Goal: Contribute content: Contribute content

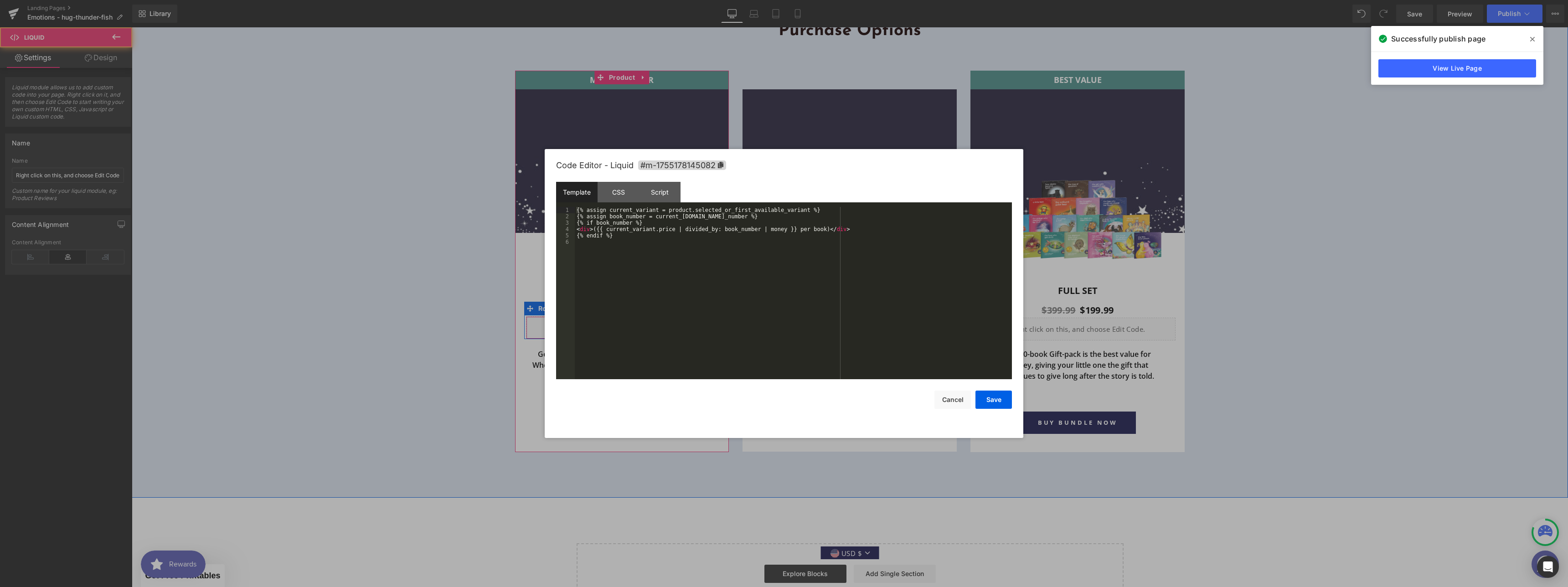
click at [629, 322] on div "Liquid" at bounding box center [622, 328] width 192 height 23
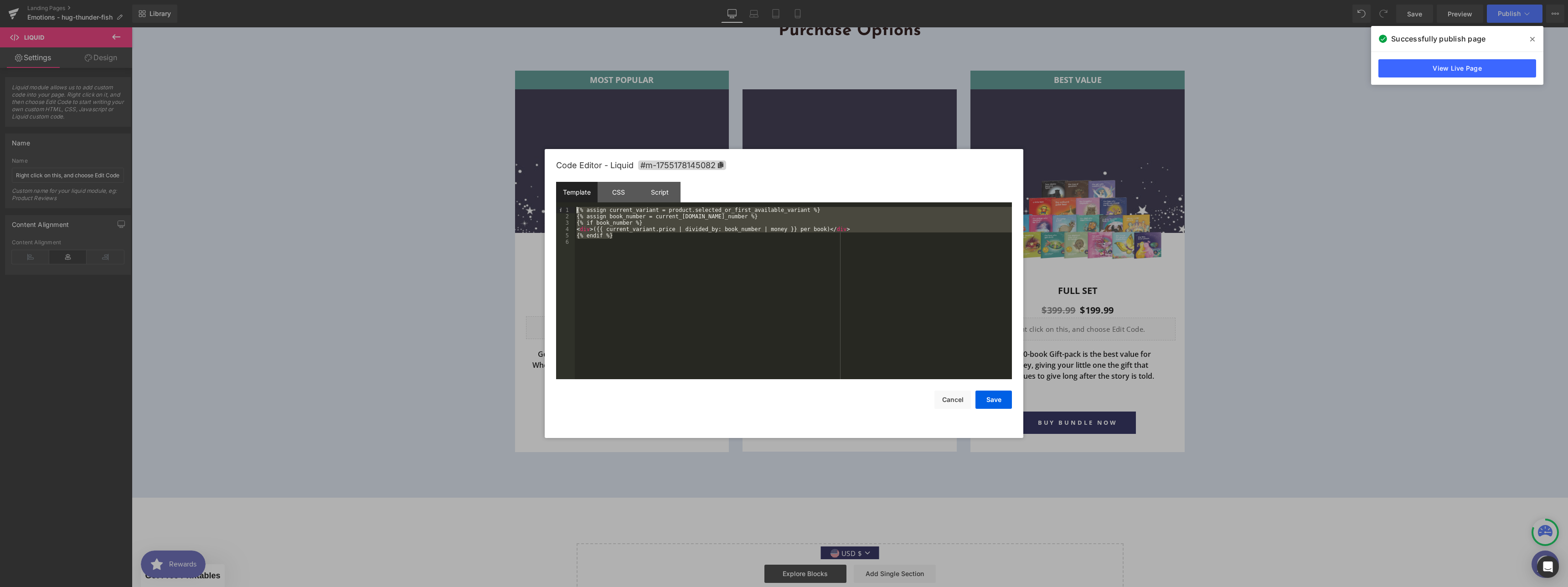
drag, startPoint x: 609, startPoint y: 233, endPoint x: 571, endPoint y: 202, distance: 49.0
click at [571, 202] on div "Template CSS Script Data 1 2 3 4 5 6 {% assign current_variant = product.select…" at bounding box center [783, 280] width 456 height 197
click at [344, 76] on div at bounding box center [784, 294] width 1568 height 587
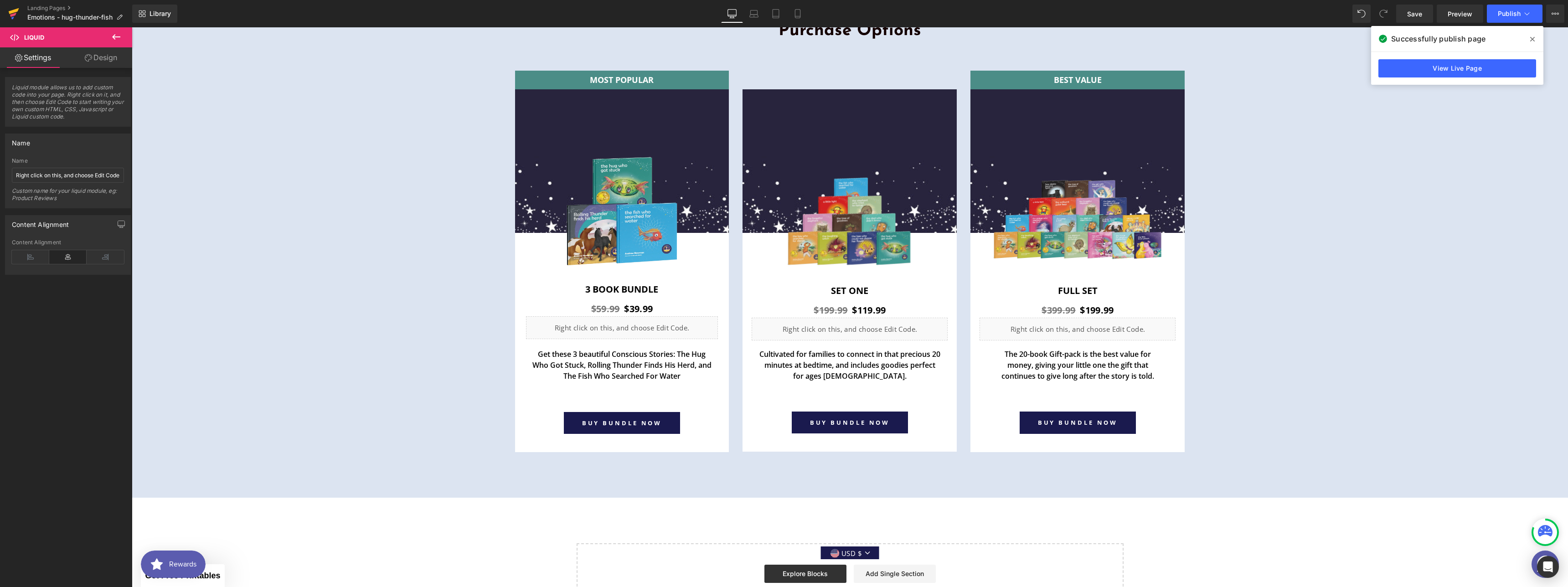
click at [15, 16] on icon at bounding box center [14, 14] width 11 height 23
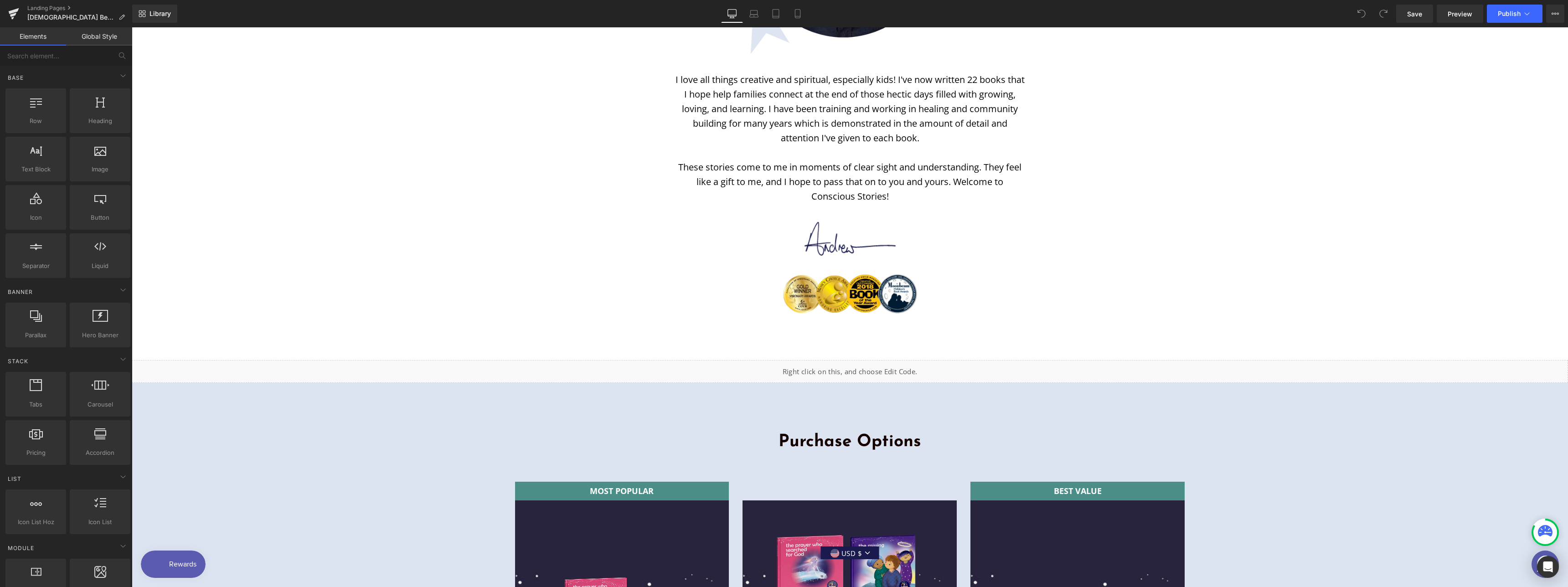
scroll to position [2308, 0]
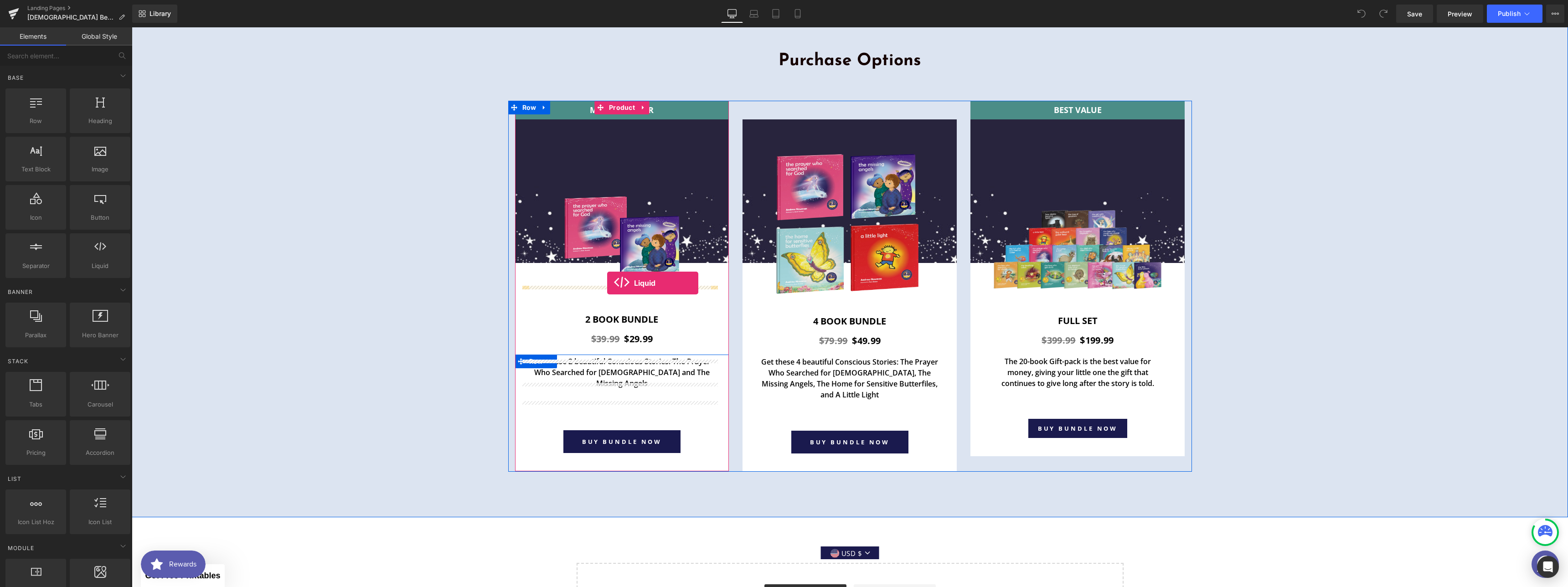
drag, startPoint x: 240, startPoint y: 284, endPoint x: 607, endPoint y: 283, distance: 367.0
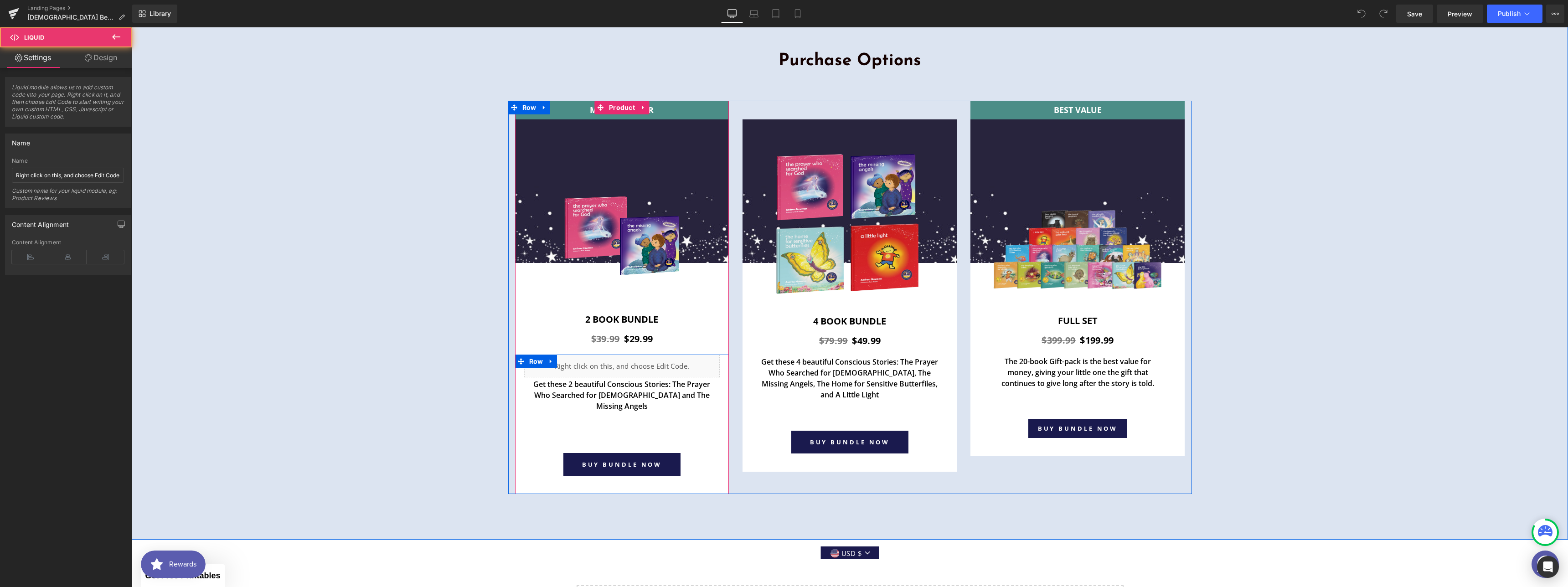
scroll to position [2299, 0]
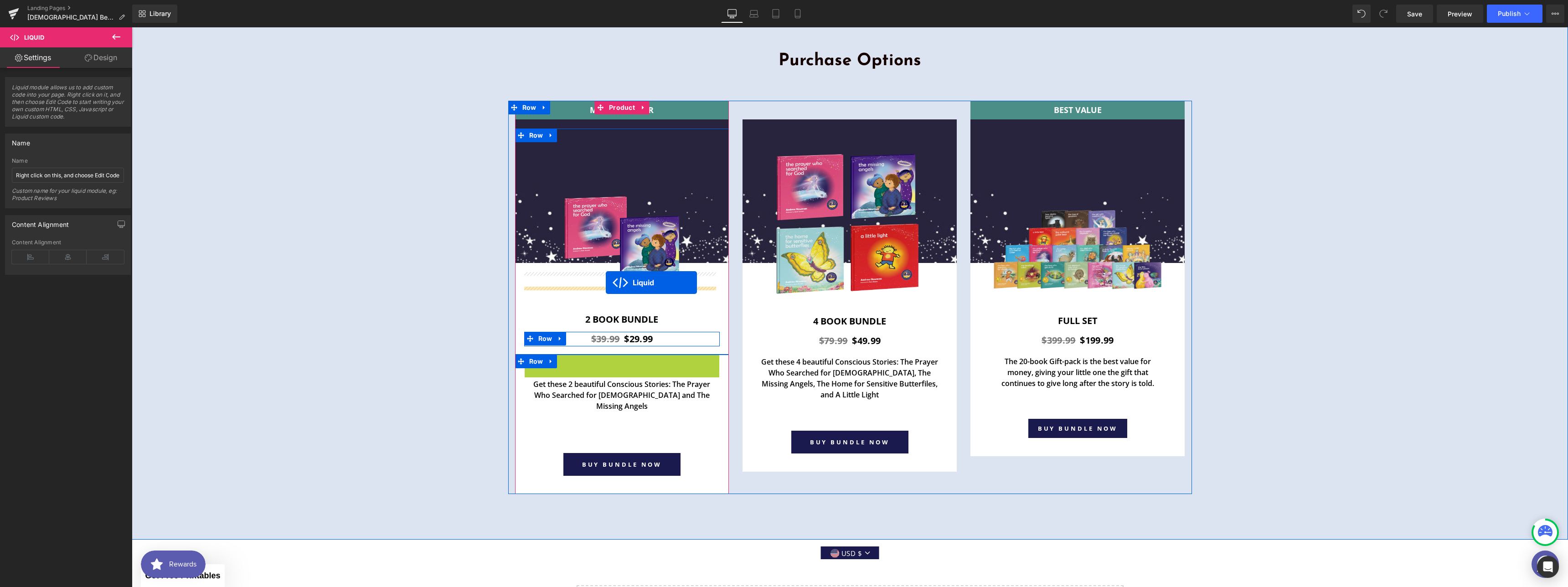
drag, startPoint x: 594, startPoint y: 301, endPoint x: 606, endPoint y: 282, distance: 22.5
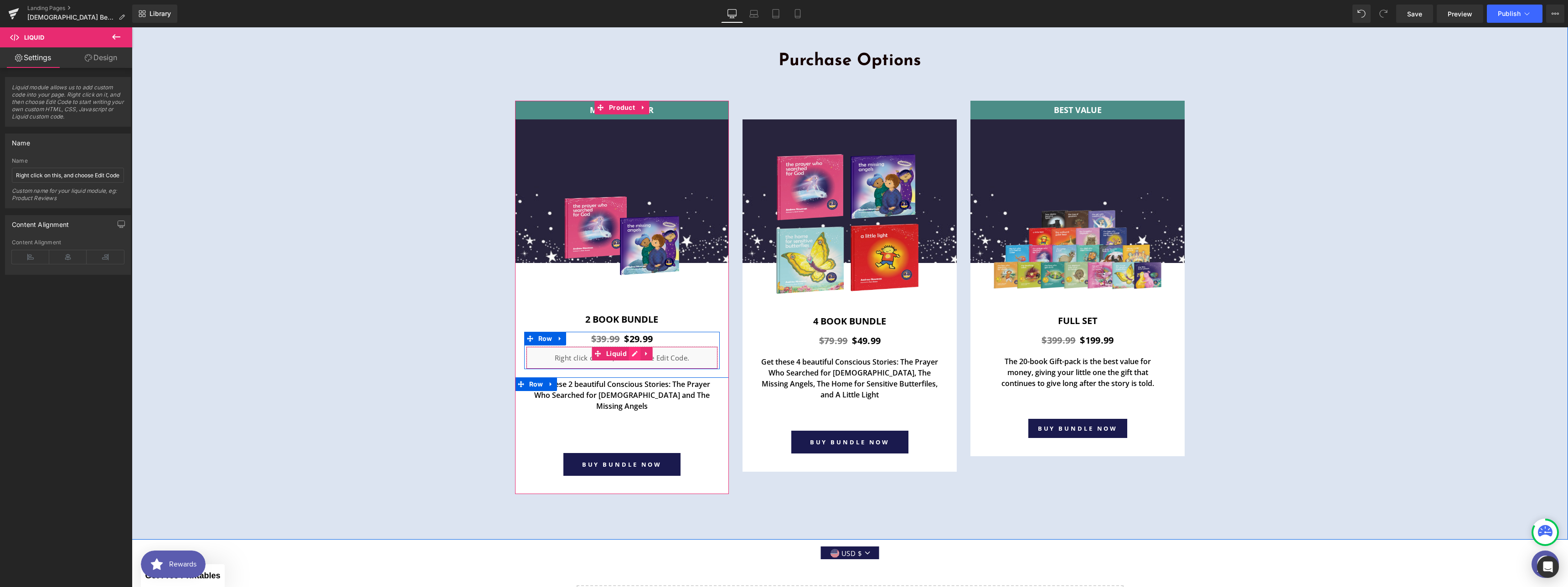
click at [627, 346] on div "Liquid" at bounding box center [622, 358] width 192 height 23
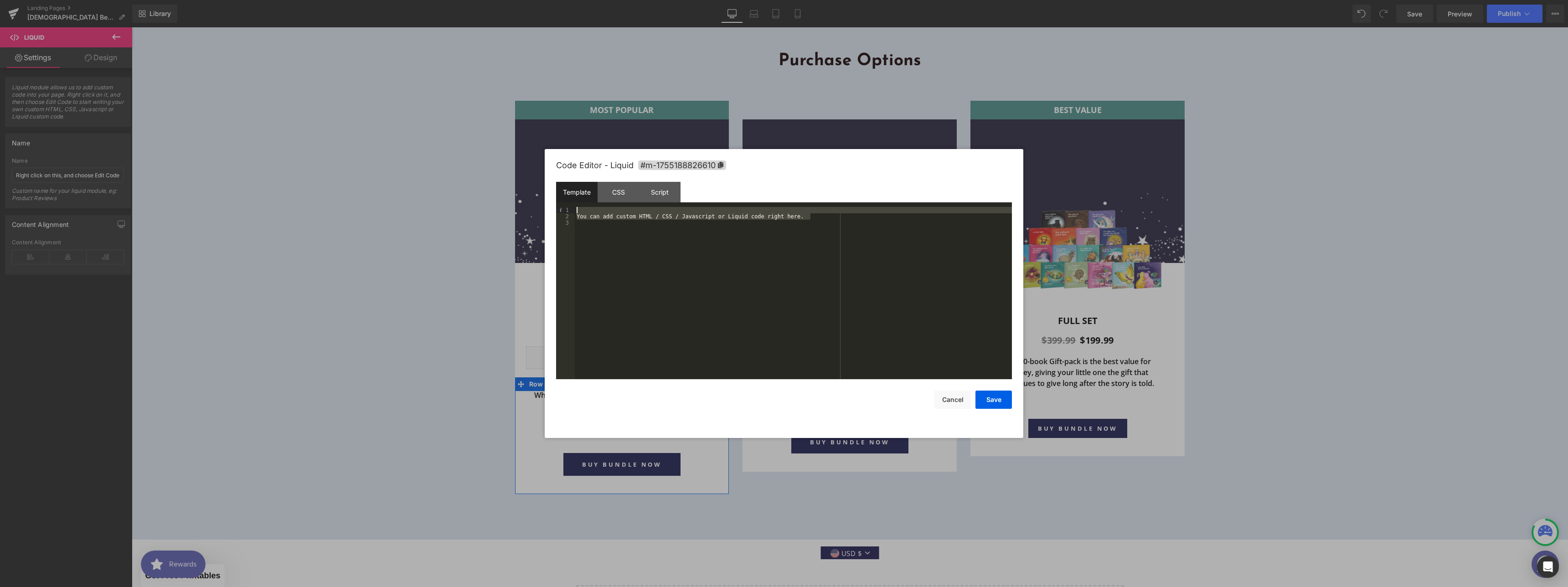
drag, startPoint x: 826, startPoint y: 218, endPoint x: 591, endPoint y: 196, distance: 236.0
click at [592, 196] on div "Template CSS Script Data 1 2 3 You can add custom HTML / CSS / Javascript or Li…" at bounding box center [783, 280] width 456 height 197
click at [994, 402] on button "Save" at bounding box center [994, 399] width 37 height 18
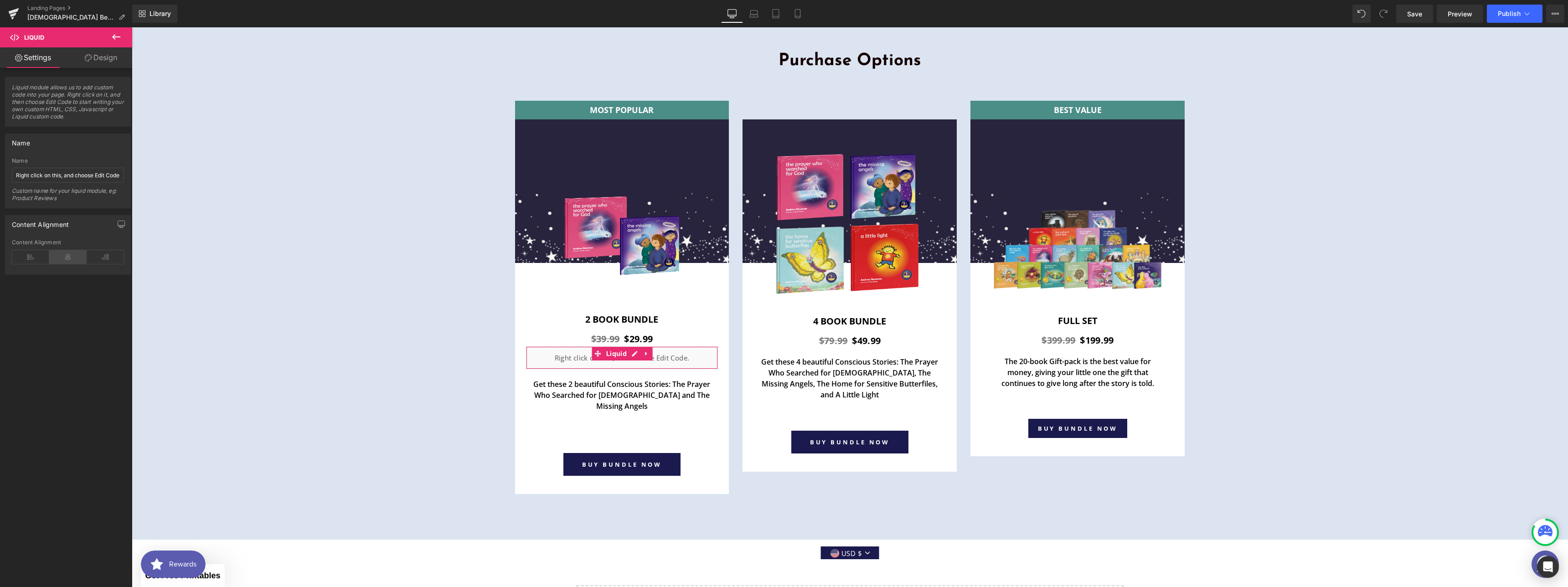
click at [69, 252] on icon at bounding box center [68, 257] width 37 height 14
click at [643, 350] on icon at bounding box center [647, 353] width 6 height 7
click at [638, 351] on icon at bounding box center [641, 354] width 6 height 6
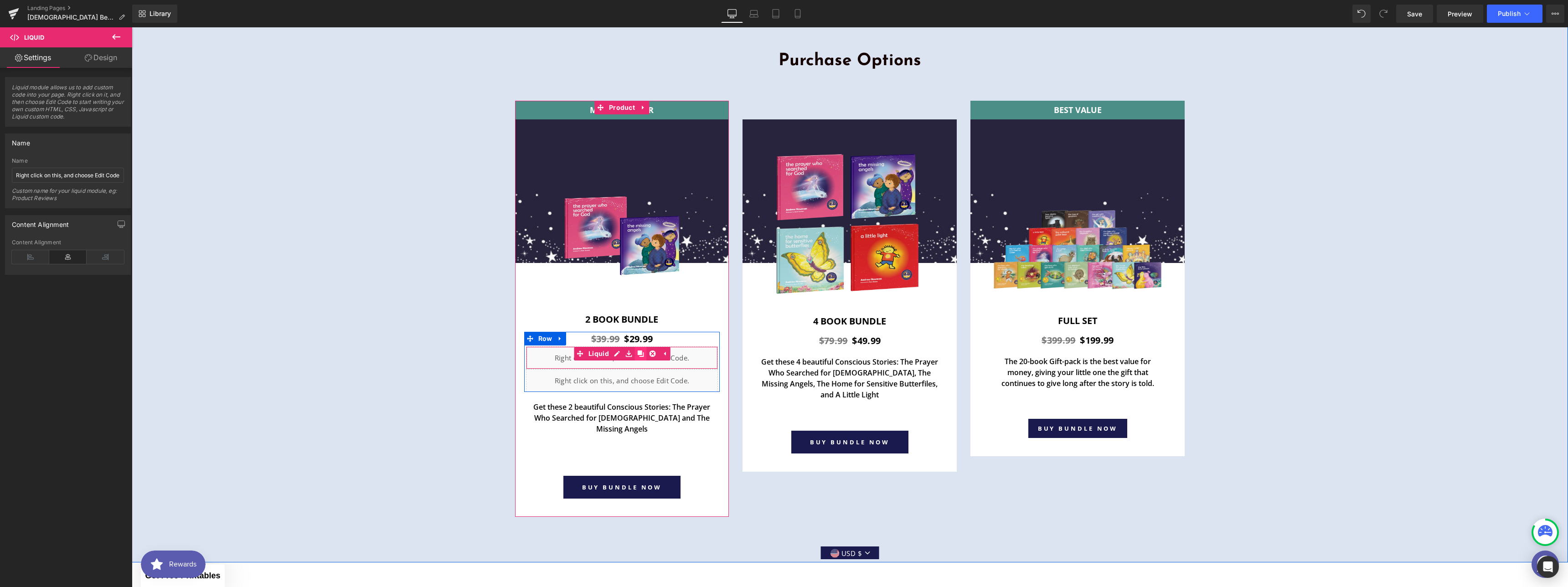
click at [638, 351] on icon at bounding box center [641, 354] width 6 height 6
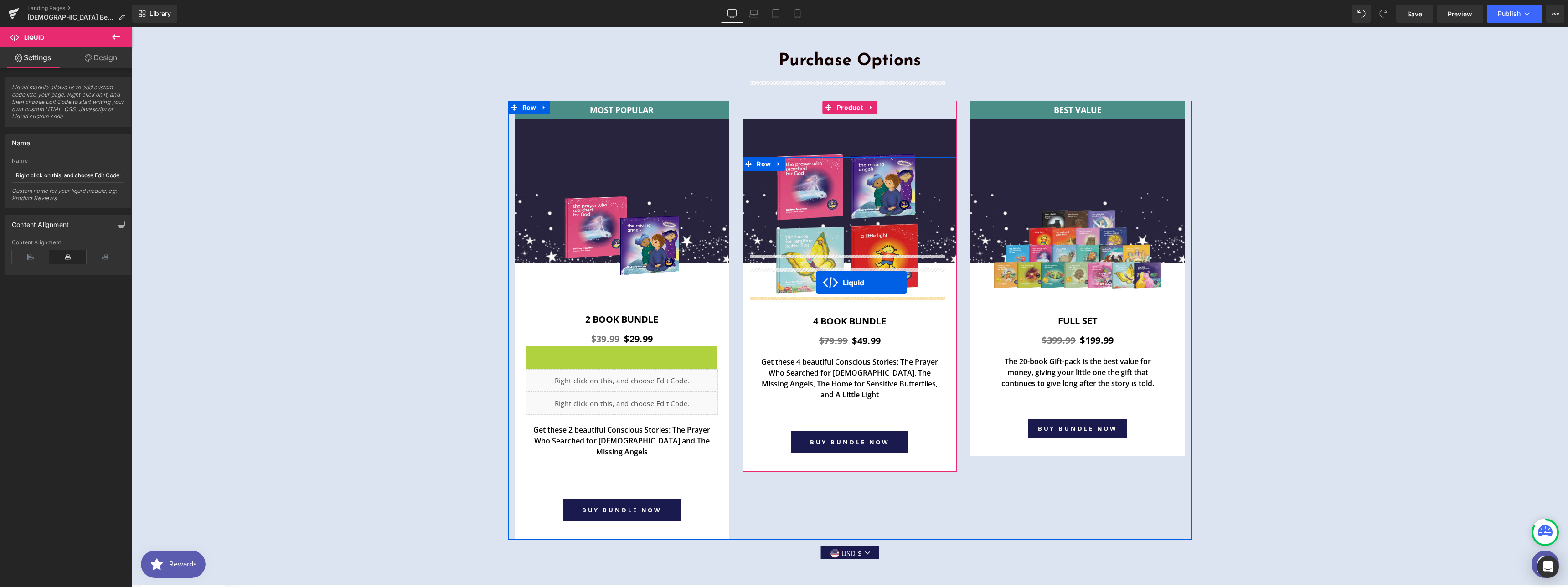
drag, startPoint x: 579, startPoint y: 294, endPoint x: 816, endPoint y: 282, distance: 237.3
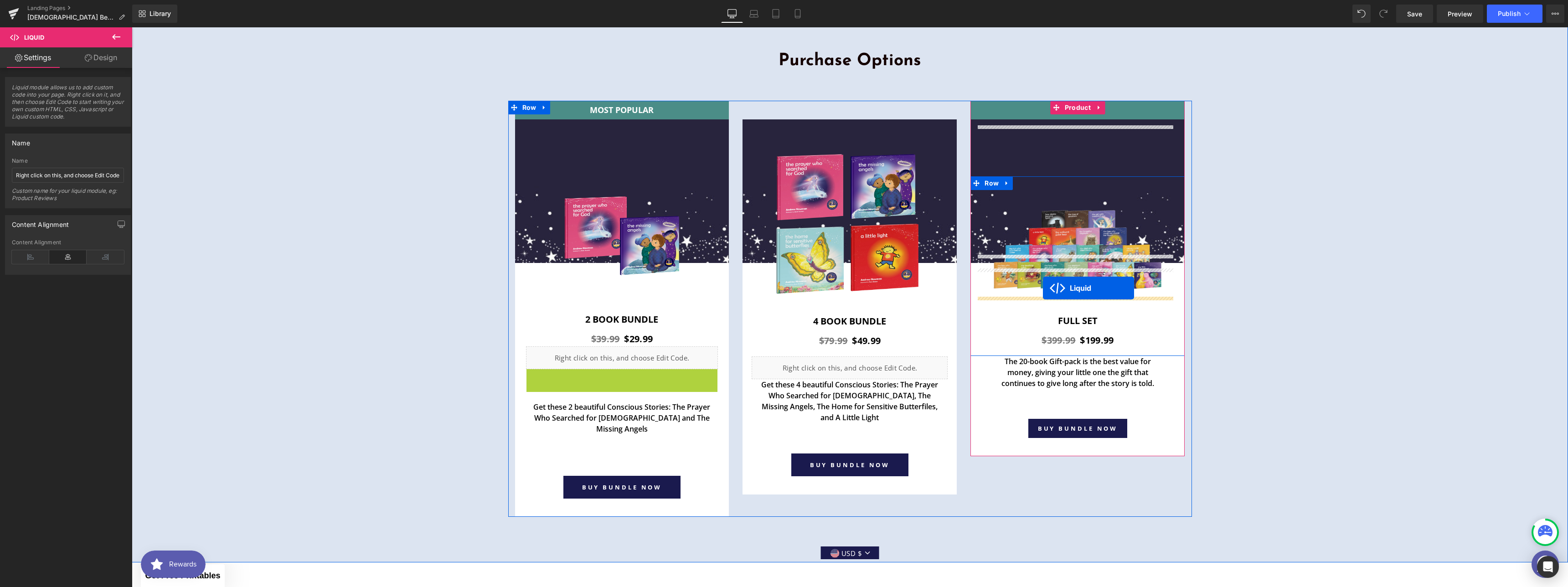
drag, startPoint x: 605, startPoint y: 320, endPoint x: 1043, endPoint y: 288, distance: 439.2
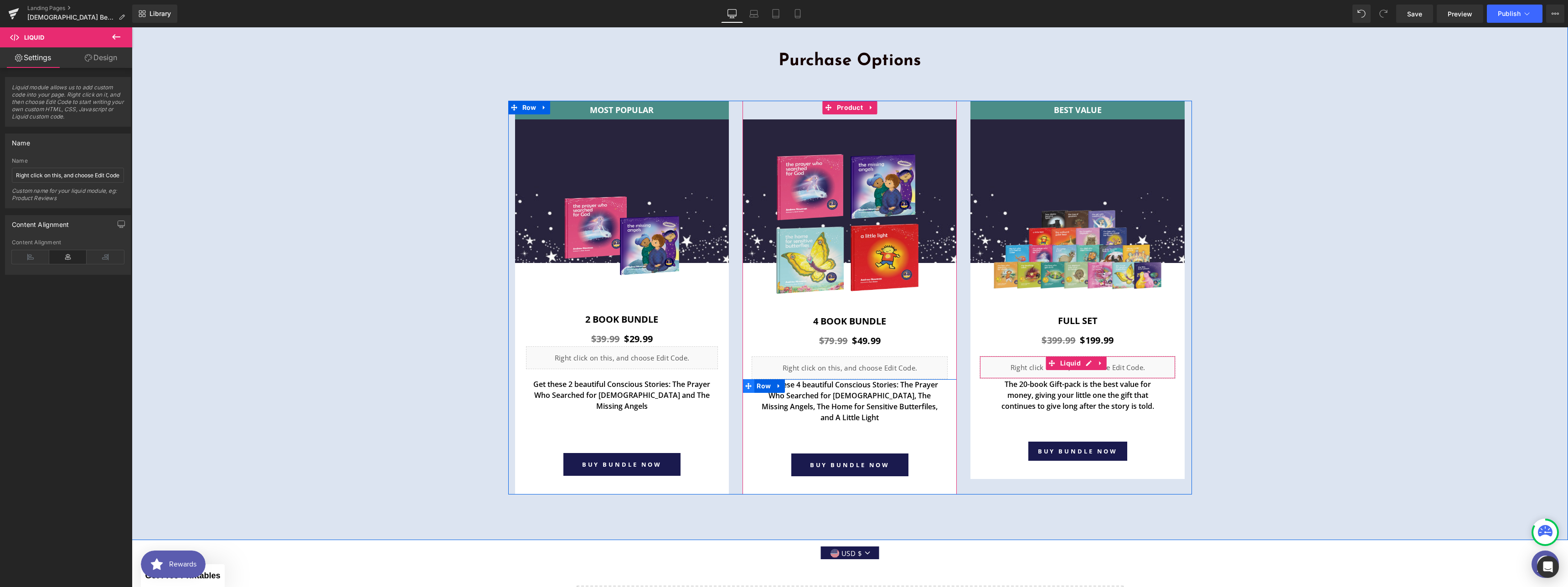
click at [746, 382] on icon at bounding box center [749, 386] width 6 height 7
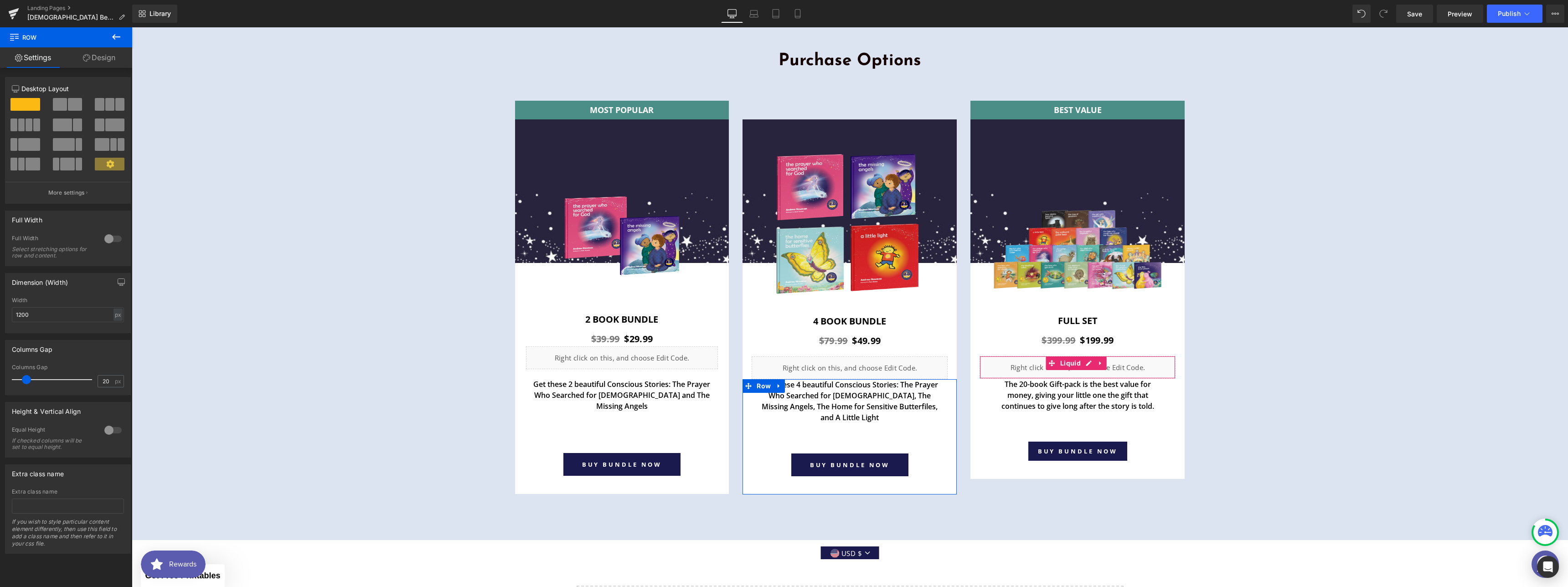
click at [96, 54] on link "Design" at bounding box center [99, 57] width 66 height 21
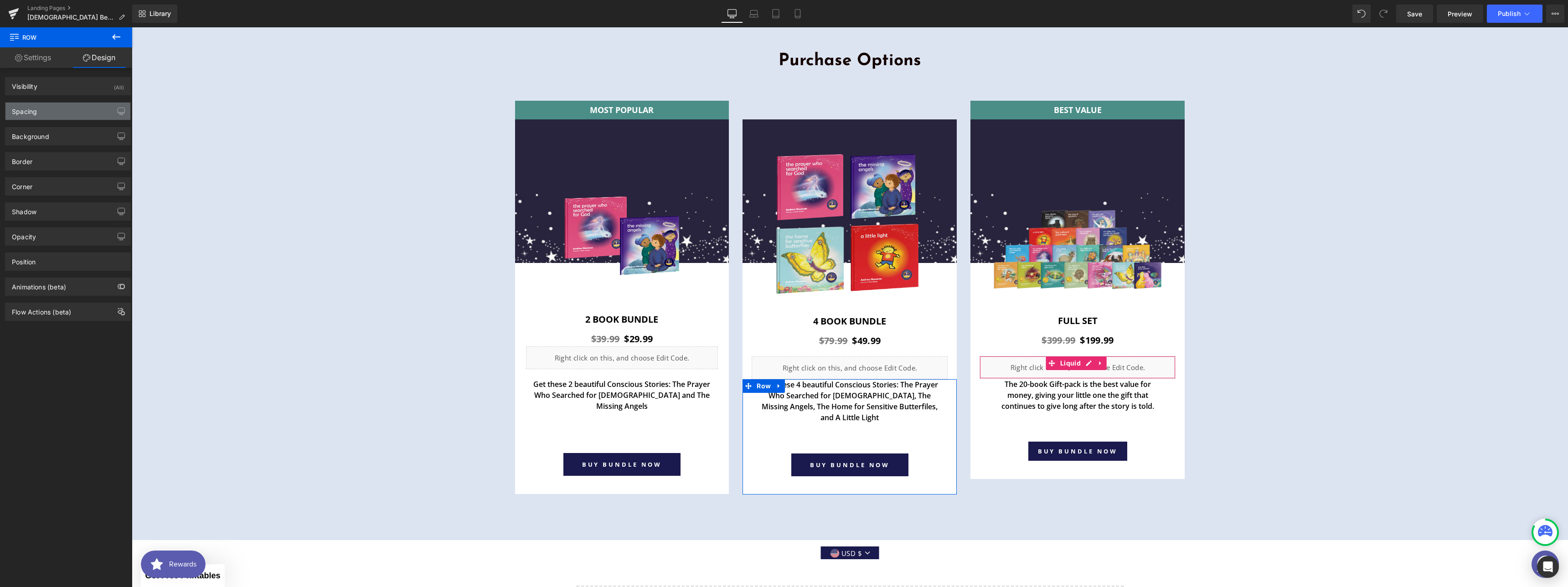
click at [64, 109] on div "Spacing" at bounding box center [68, 111] width 125 height 17
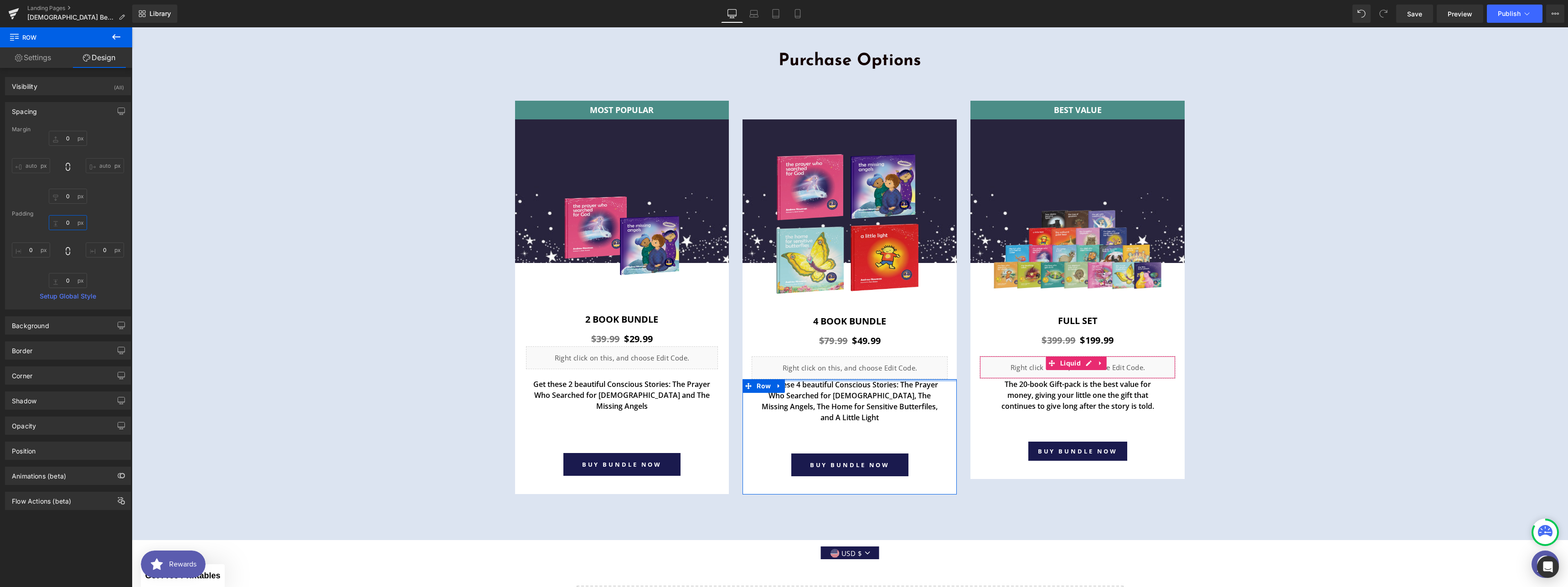
click at [68, 224] on input "0" at bounding box center [68, 223] width 39 height 15
type input "18"
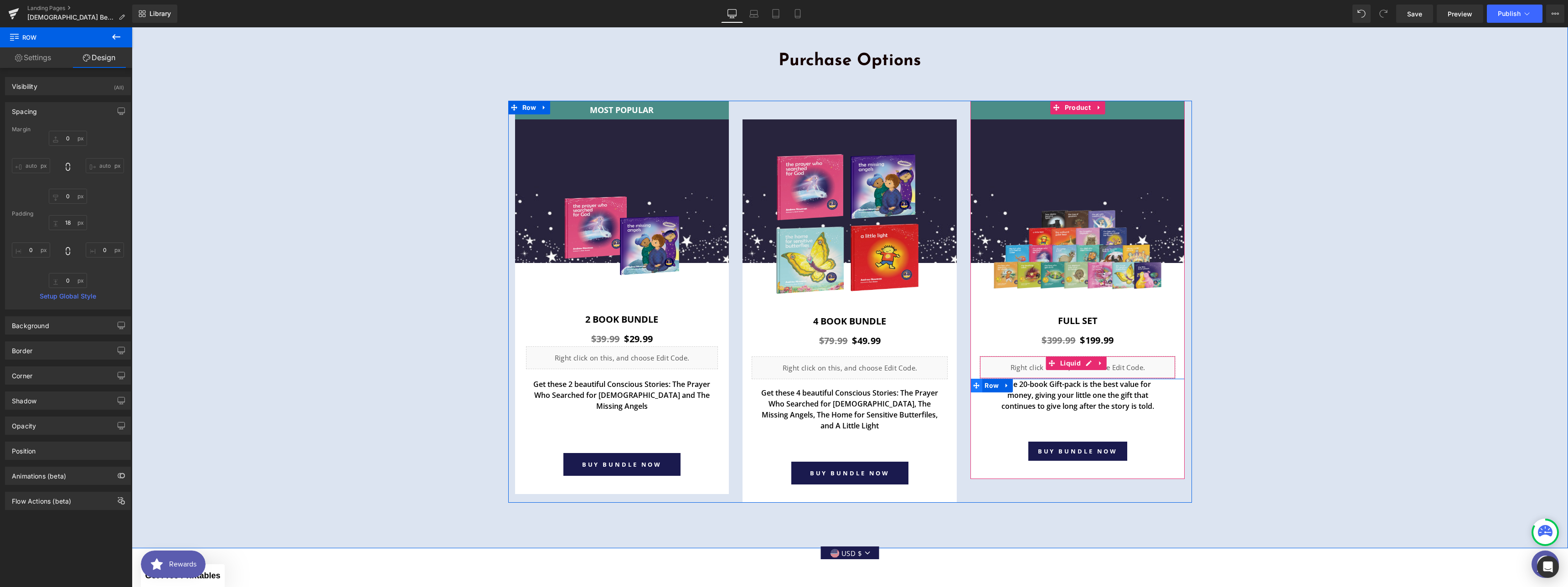
click at [978, 379] on span at bounding box center [976, 386] width 12 height 14
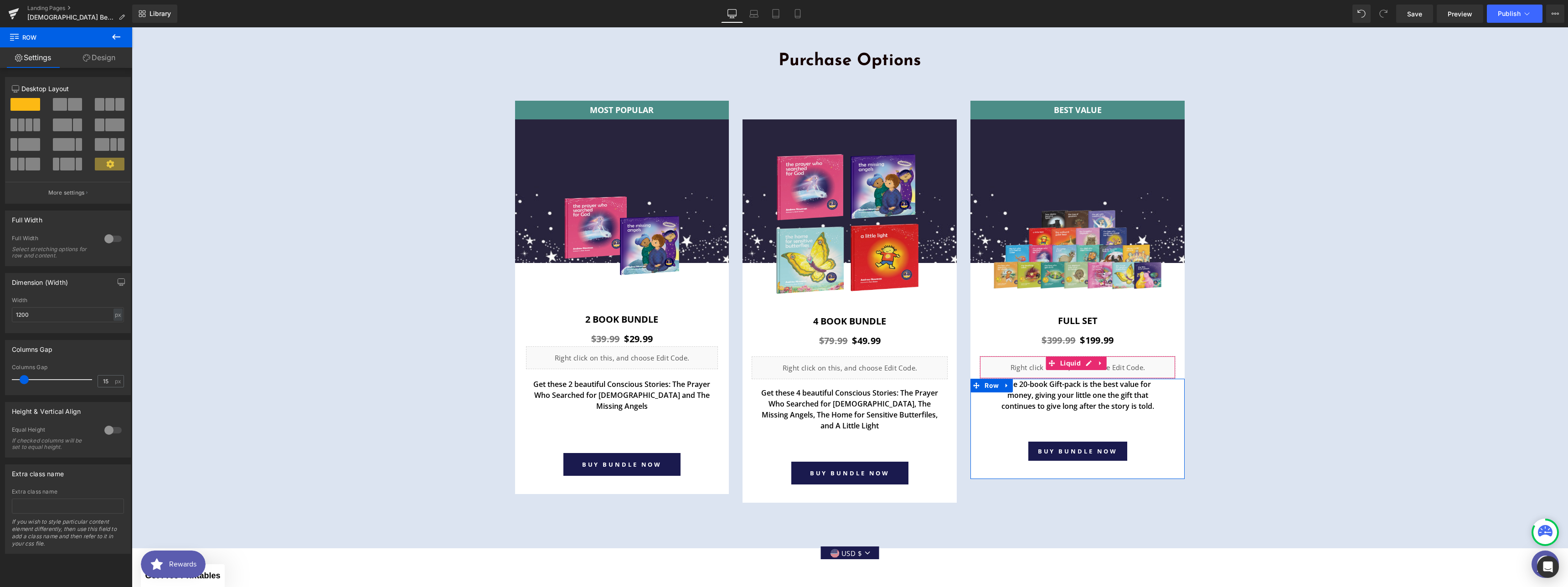
drag, startPoint x: 108, startPoint y: 53, endPoint x: 94, endPoint y: 66, distance: 19.1
click at [108, 53] on link "Design" at bounding box center [99, 57] width 66 height 21
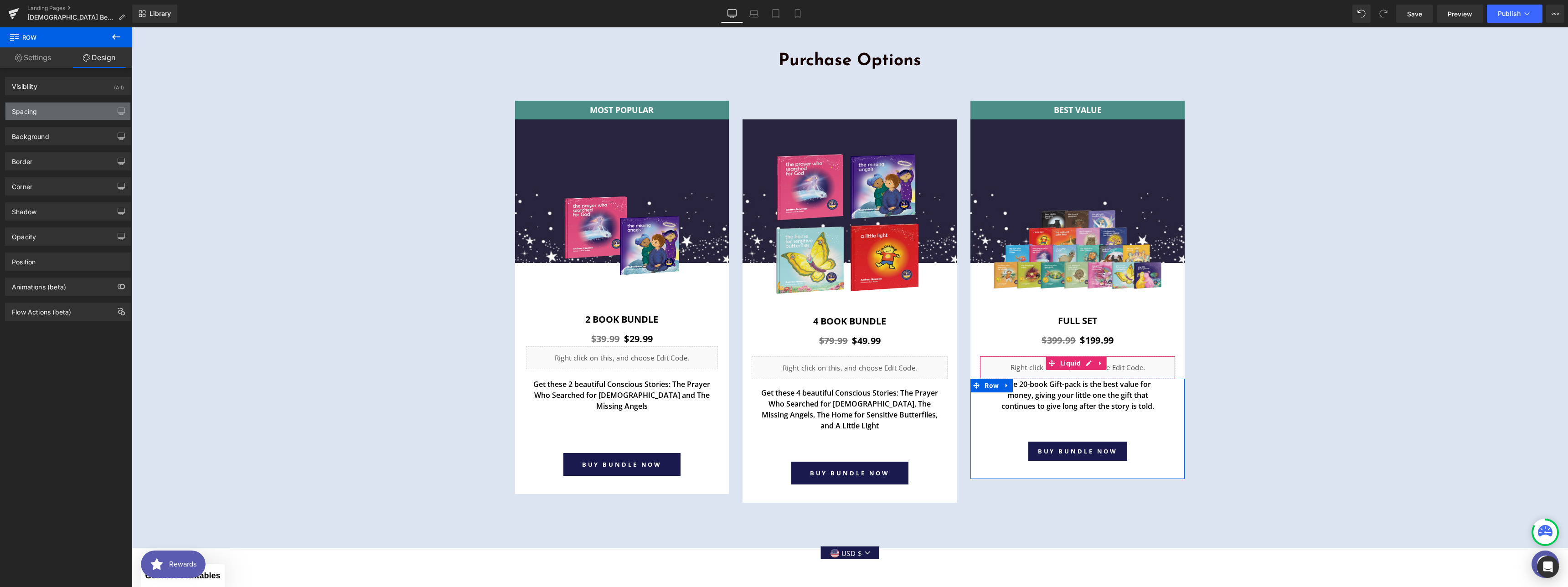
click at [39, 112] on div "Spacing" at bounding box center [68, 111] width 125 height 17
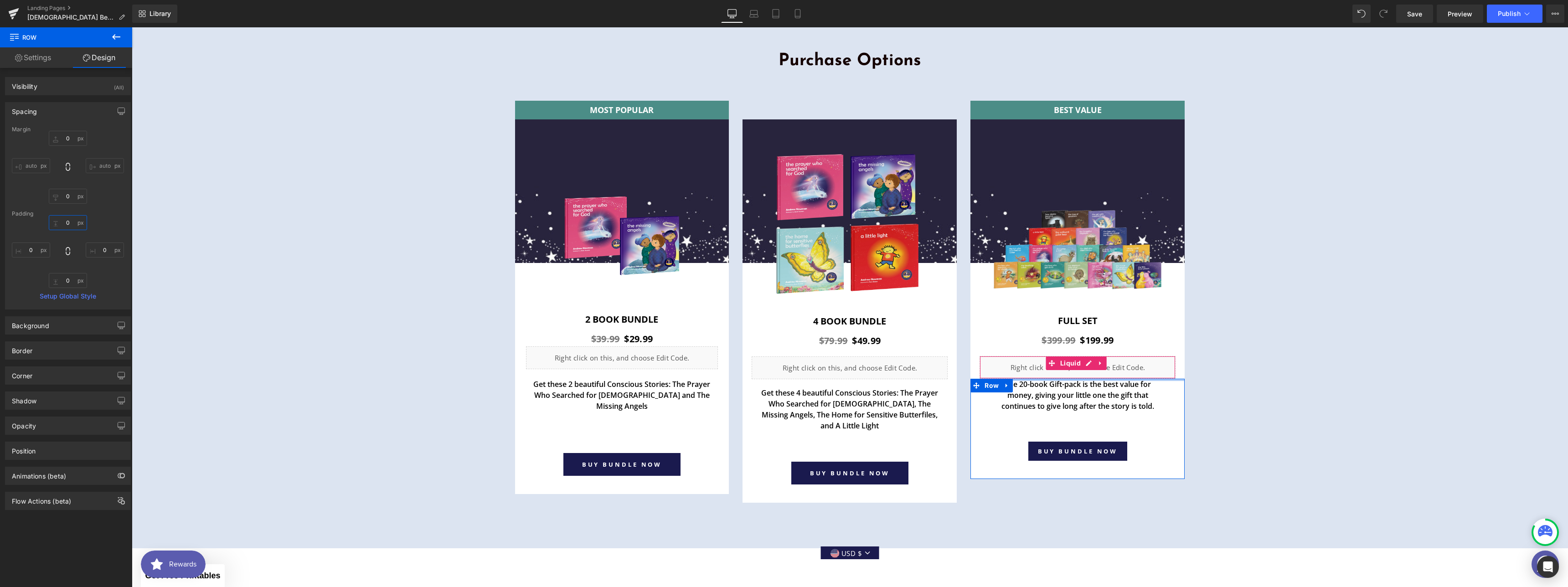
click at [68, 226] on input "text" at bounding box center [68, 223] width 39 height 15
type input "18"
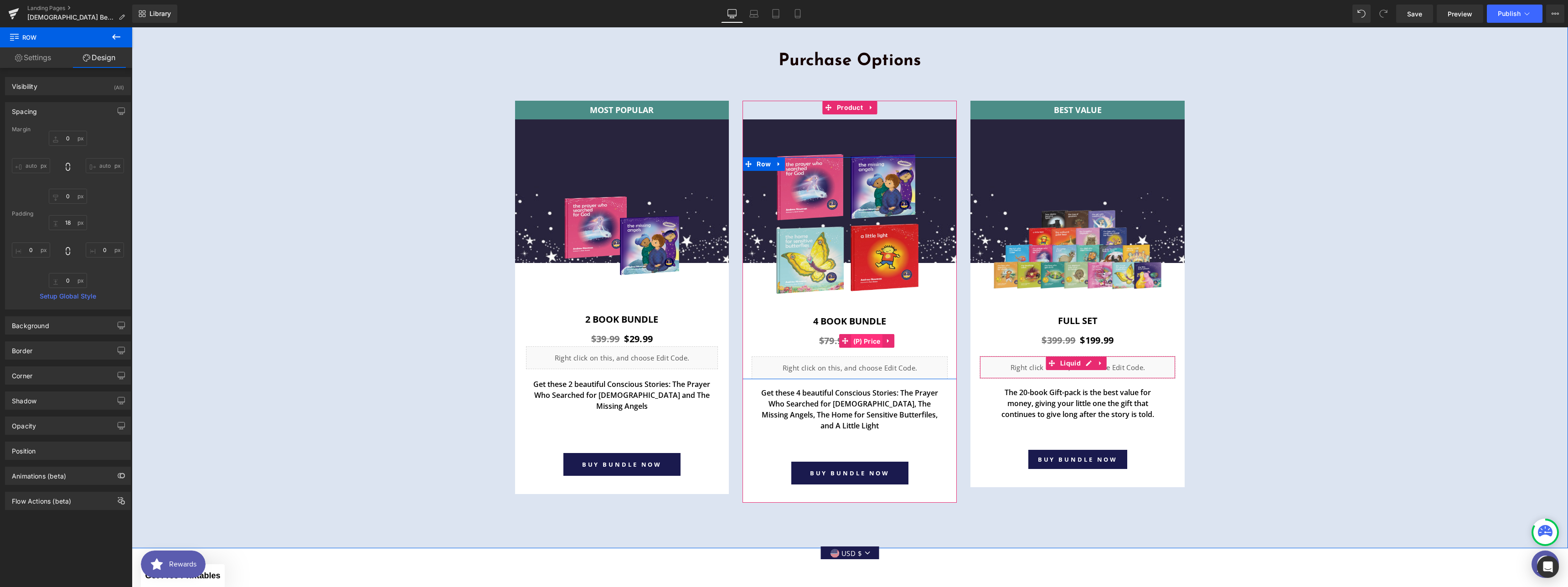
click at [866, 335] on span "(P) Price" at bounding box center [867, 341] width 32 height 14
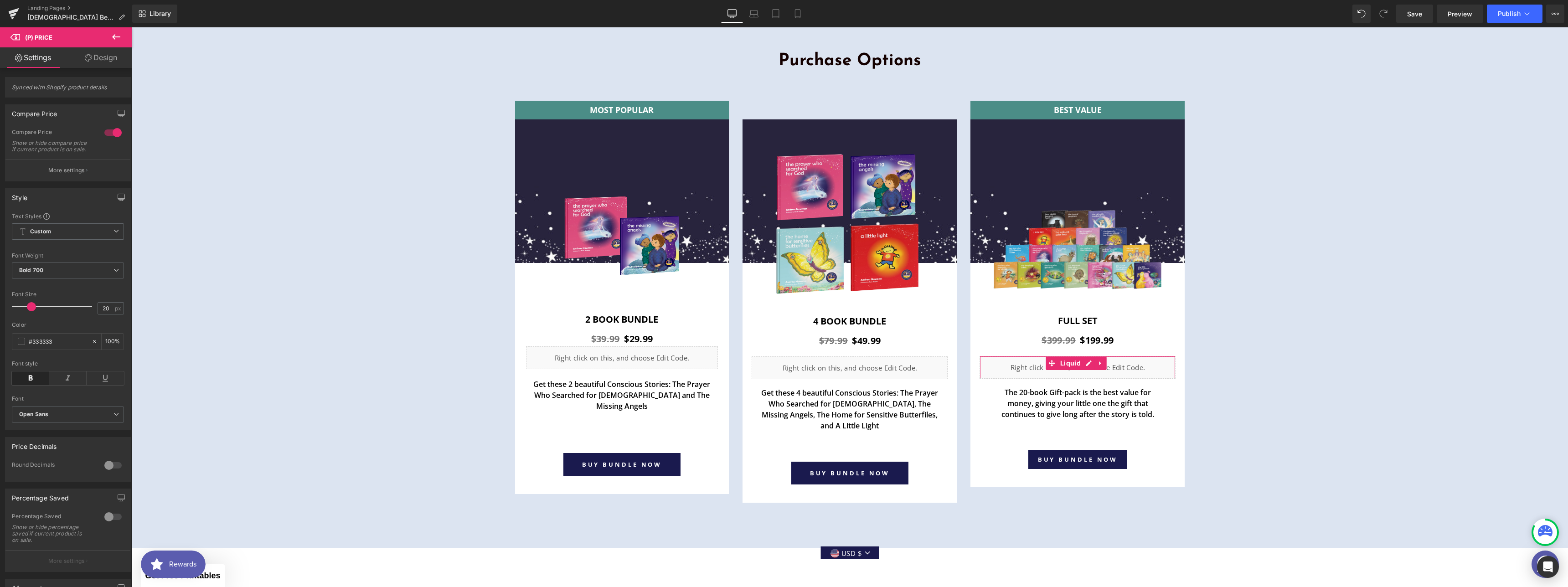
click at [92, 57] on link "Design" at bounding box center [101, 57] width 66 height 21
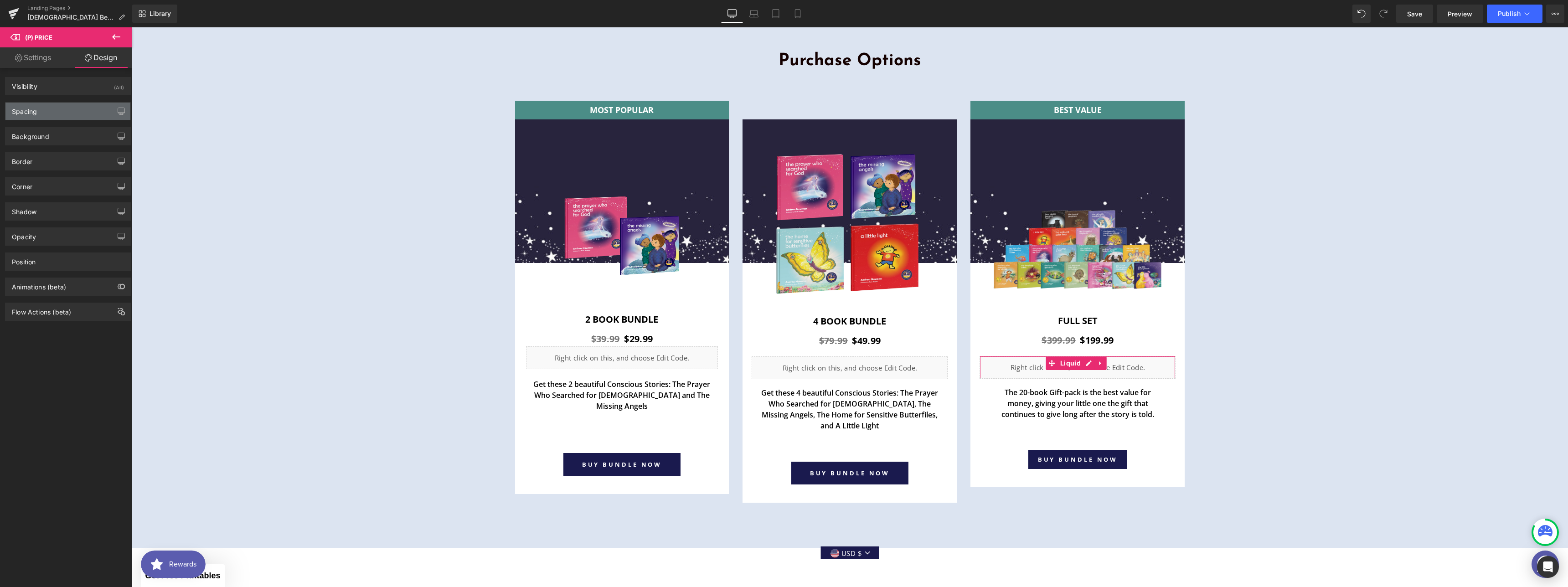
click at [60, 108] on div "Spacing" at bounding box center [68, 111] width 125 height 17
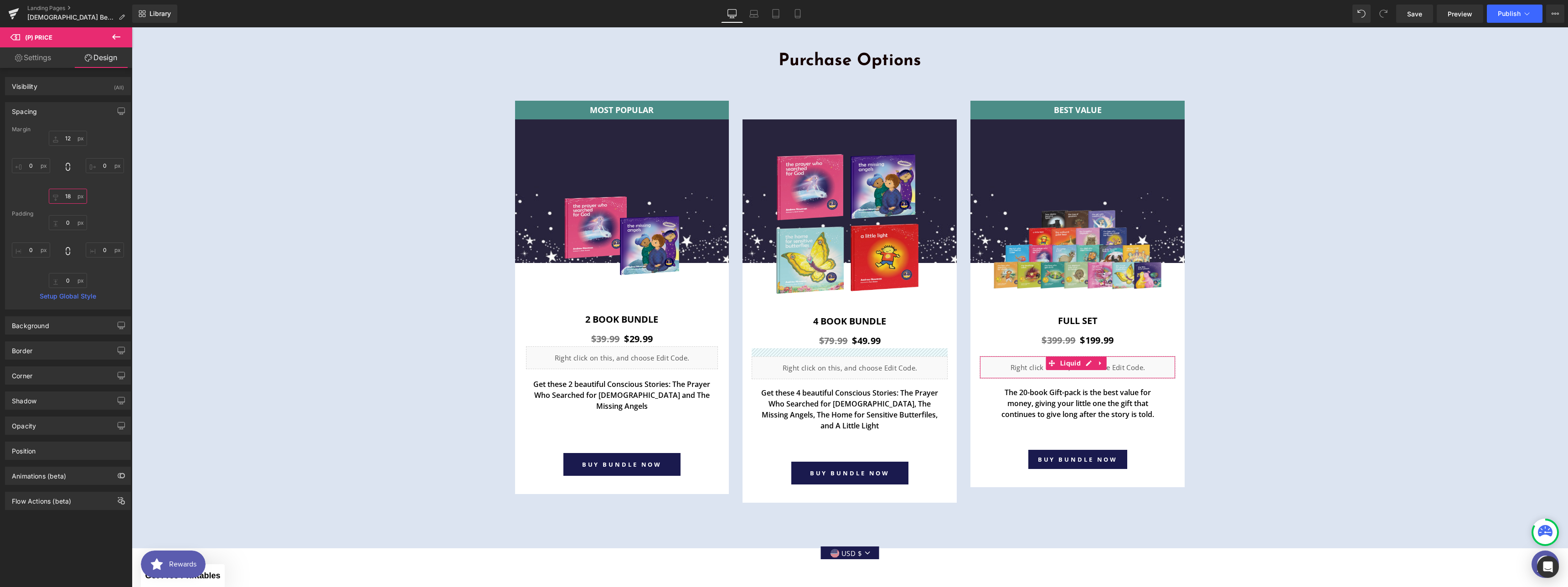
click at [67, 198] on input "18" at bounding box center [68, 196] width 39 height 15
type input "0"
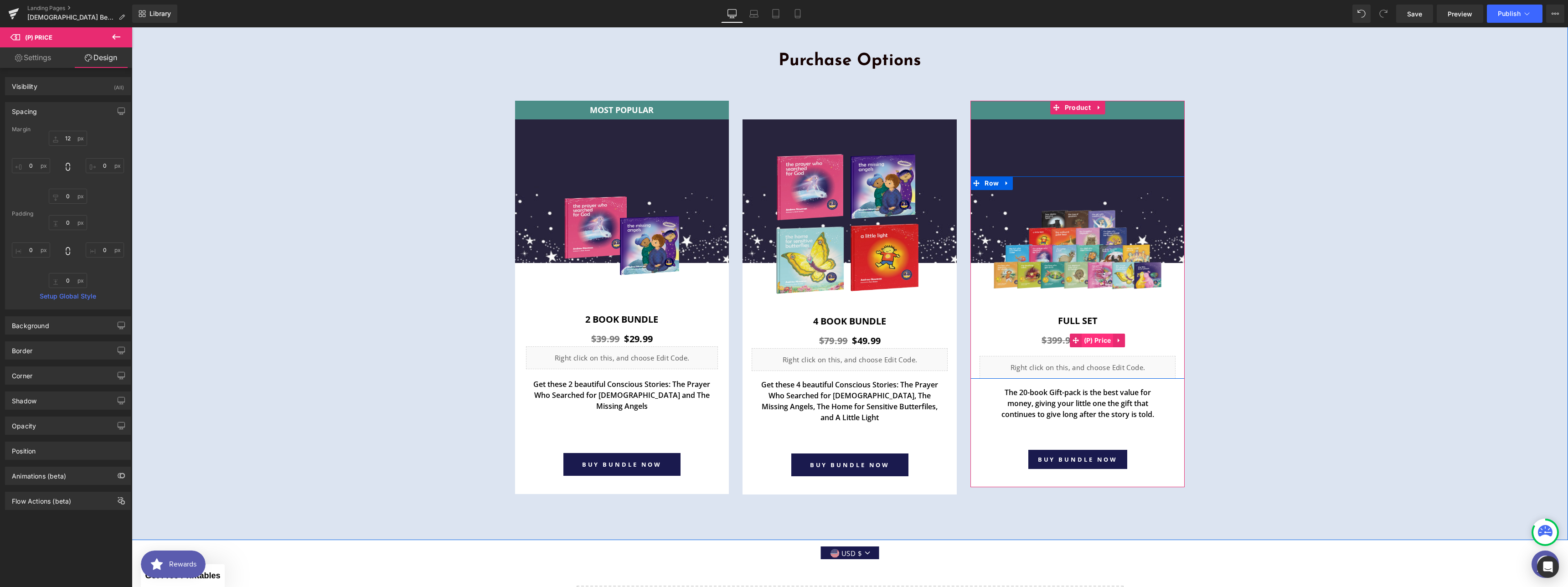
click at [1084, 334] on span "(P) Price" at bounding box center [1097, 341] width 32 height 14
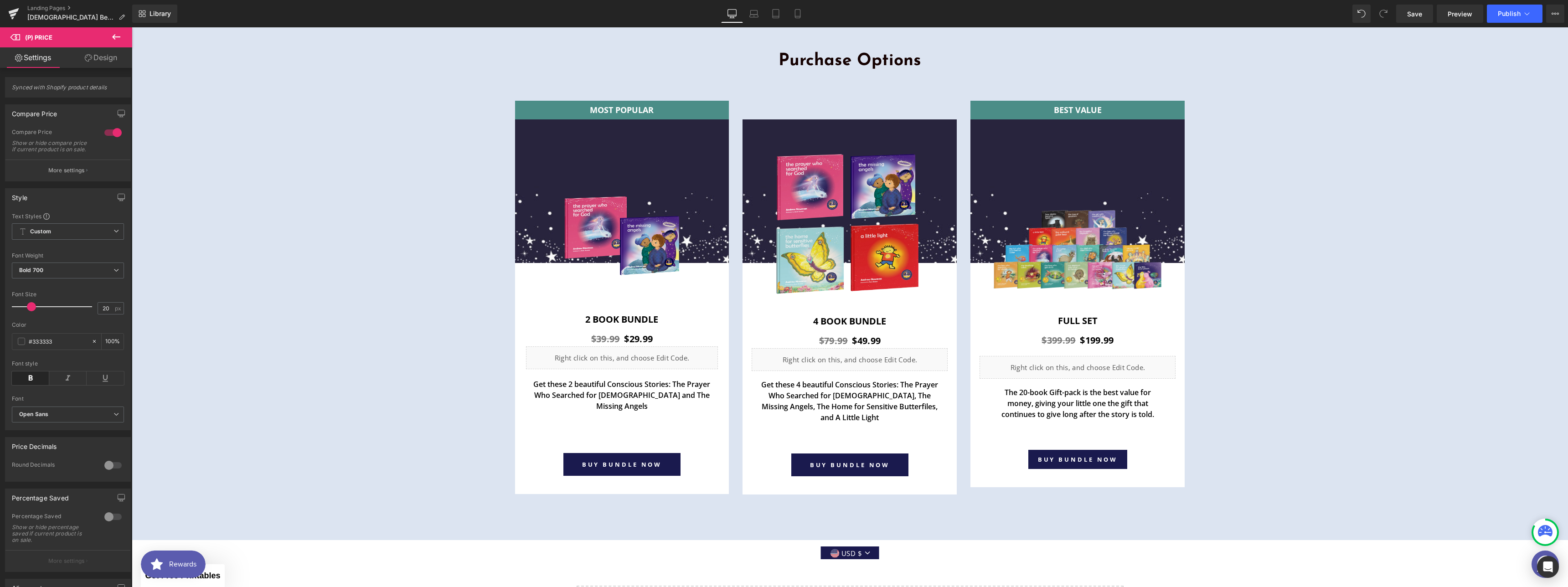
click at [108, 56] on link "Design" at bounding box center [101, 57] width 66 height 21
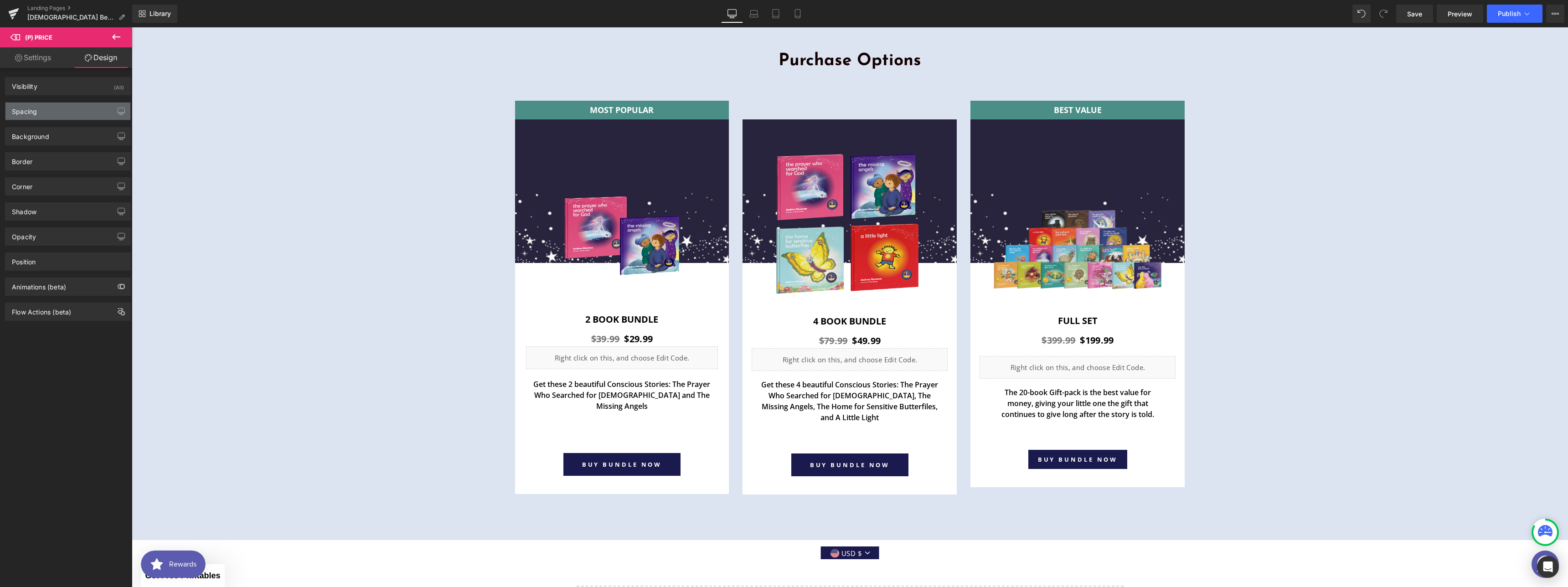
click at [74, 108] on div "Spacing" at bounding box center [68, 111] width 125 height 17
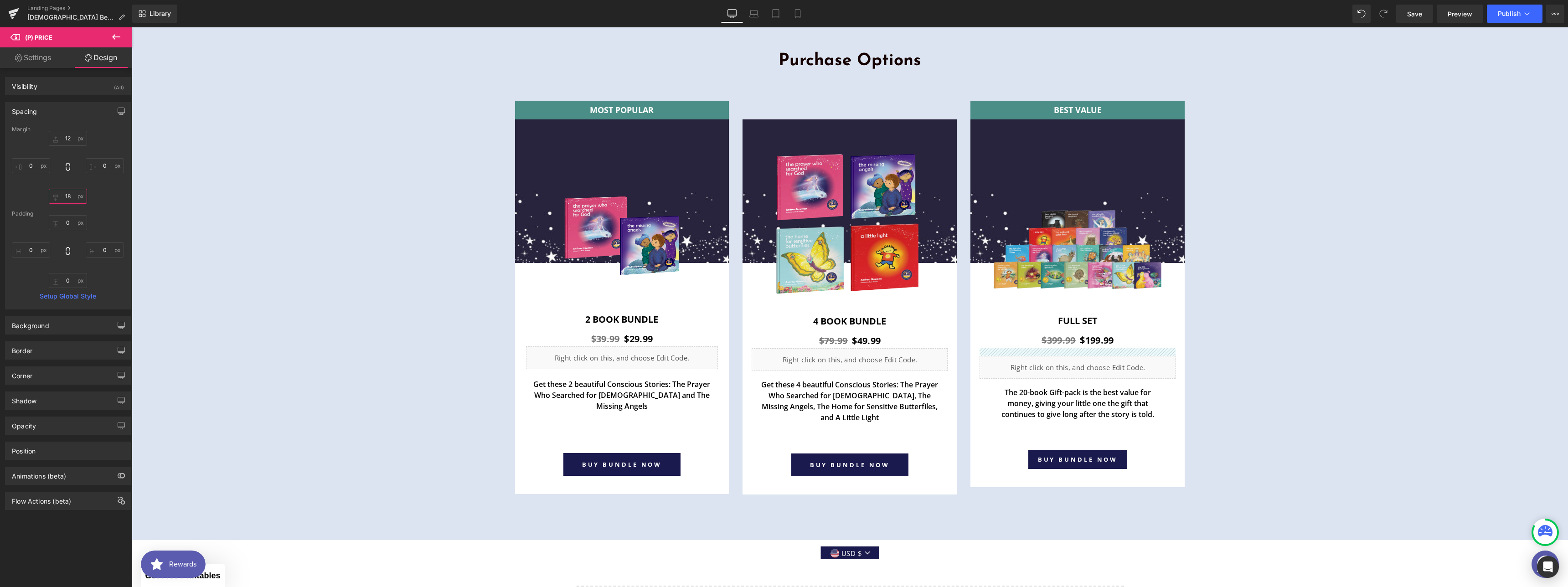
click at [66, 199] on input "text" at bounding box center [68, 196] width 39 height 15
drag, startPoint x: 71, startPoint y: 199, endPoint x: 57, endPoint y: 197, distance: 14.1
click at [57, 197] on input "08" at bounding box center [68, 196] width 39 height 15
type input "0"
click at [74, 221] on input "text" at bounding box center [68, 223] width 39 height 15
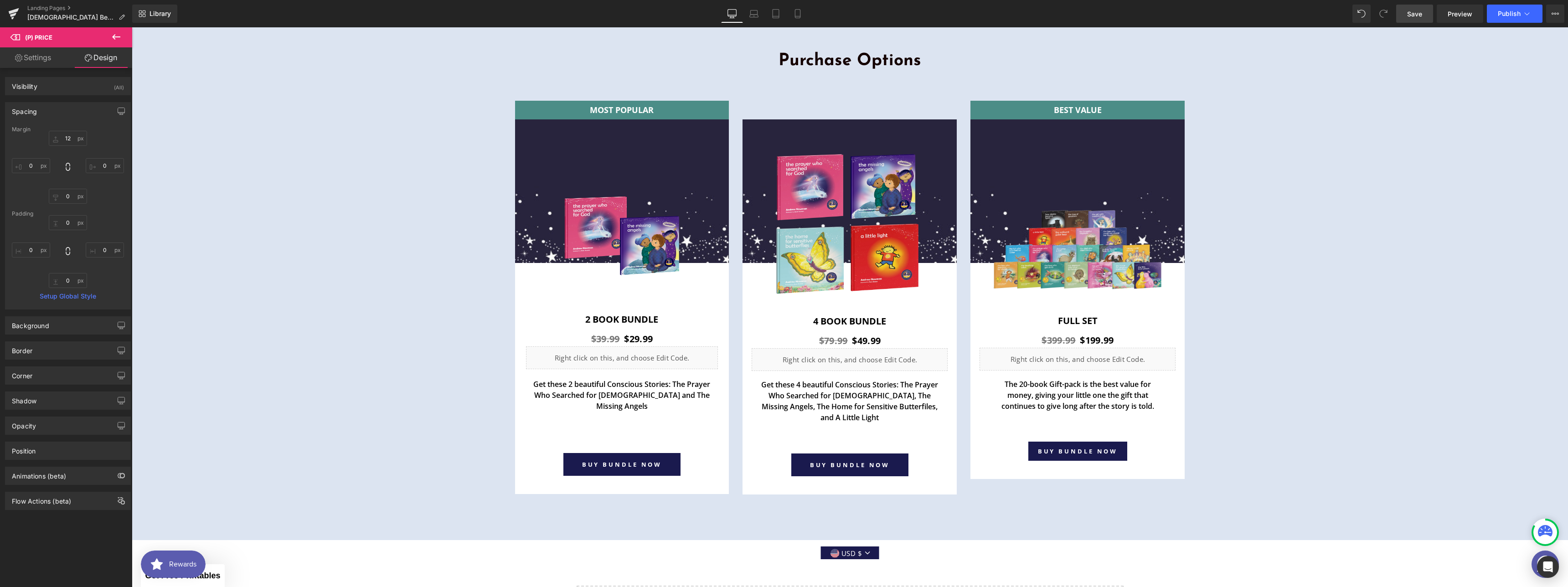
click at [1411, 16] on span "Save" at bounding box center [1414, 14] width 15 height 9
click at [1465, 17] on span "Preview" at bounding box center [1460, 14] width 25 height 9
click at [1515, 19] on button "Publish" at bounding box center [1514, 13] width 55 height 18
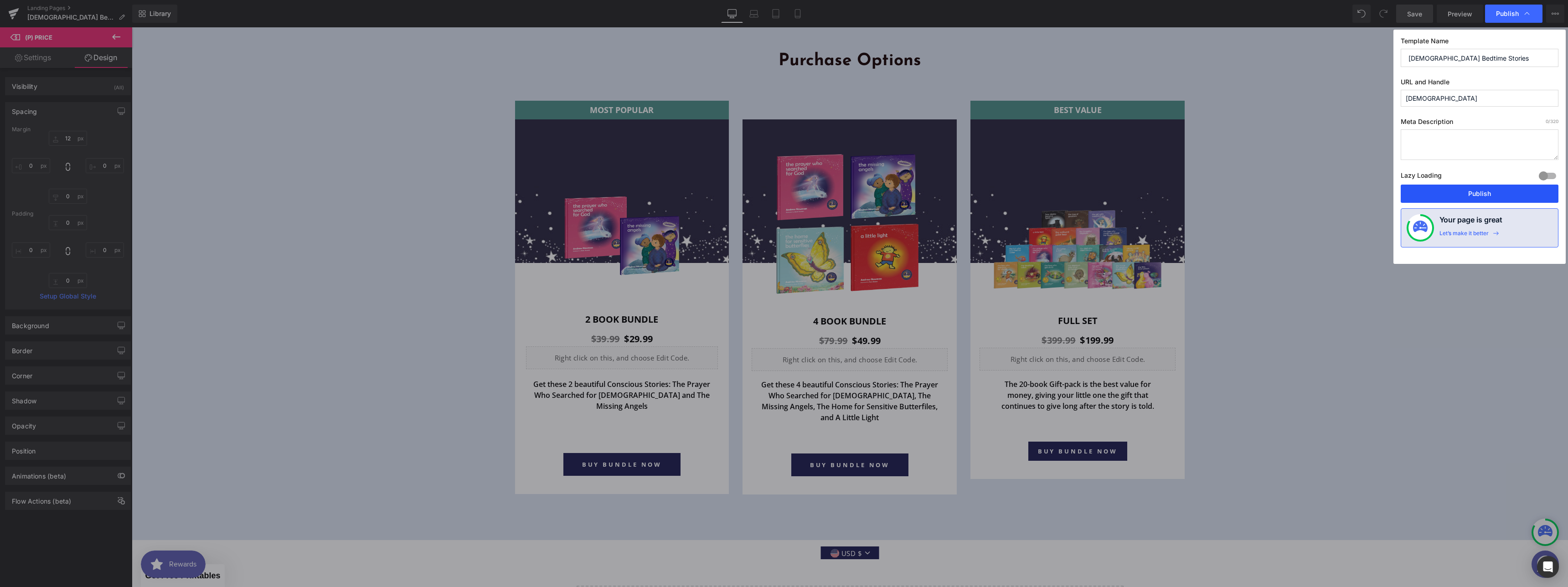
drag, startPoint x: 1481, startPoint y: 191, endPoint x: 1347, endPoint y: 166, distance: 136.3
click at [1481, 191] on button "Publish" at bounding box center [1480, 193] width 158 height 18
